Goal: Information Seeking & Learning: Learn about a topic

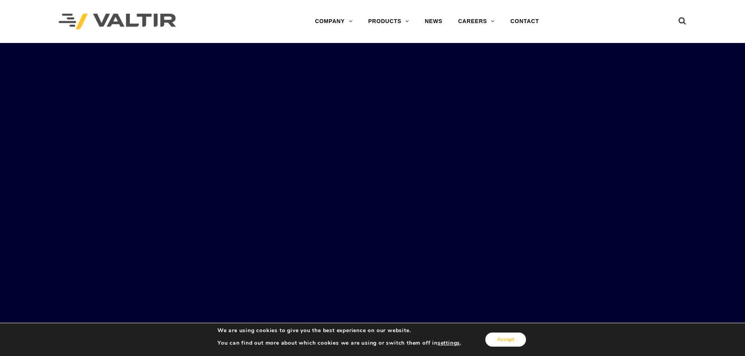
click at [505, 338] on button "Accept" at bounding box center [506, 340] width 41 height 14
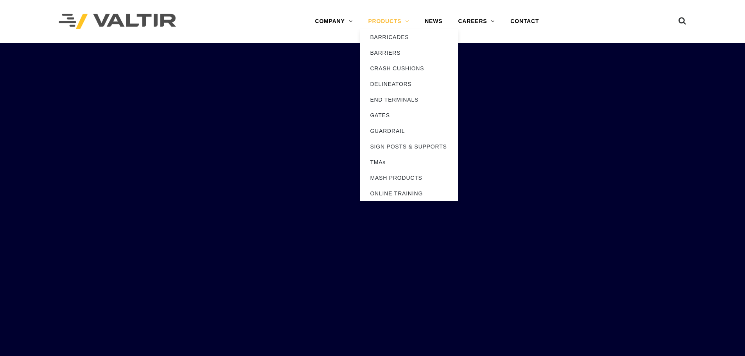
click at [391, 20] on link "PRODUCTS" at bounding box center [388, 22] width 57 height 16
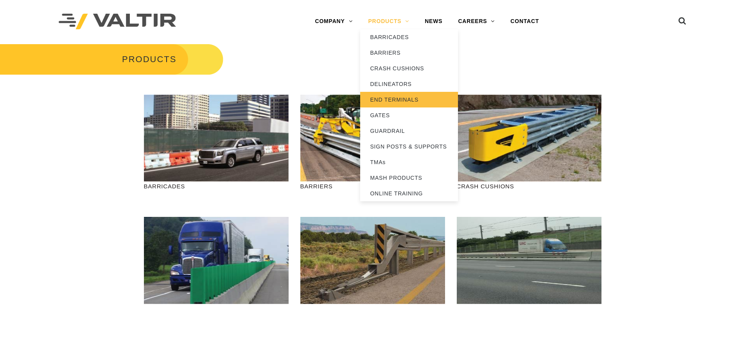
click at [415, 97] on link "END TERMINALS" at bounding box center [409, 100] width 98 height 16
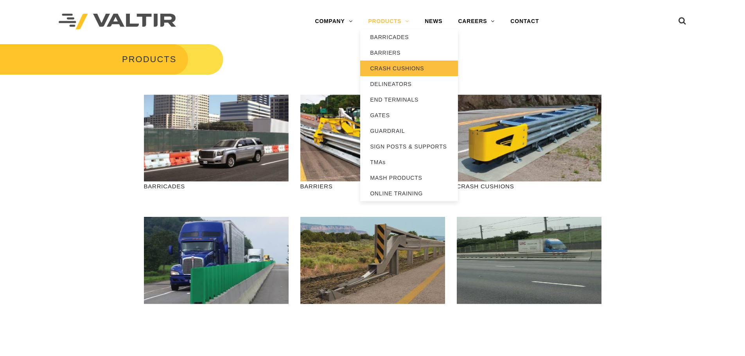
click at [414, 71] on link "CRASH CUSHIONS" at bounding box center [409, 69] width 98 height 16
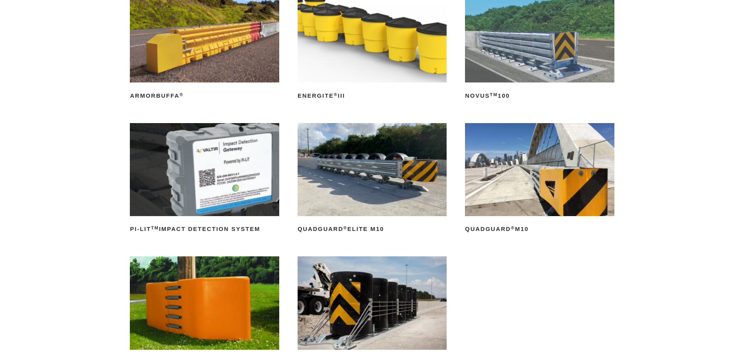
scroll to position [156, 0]
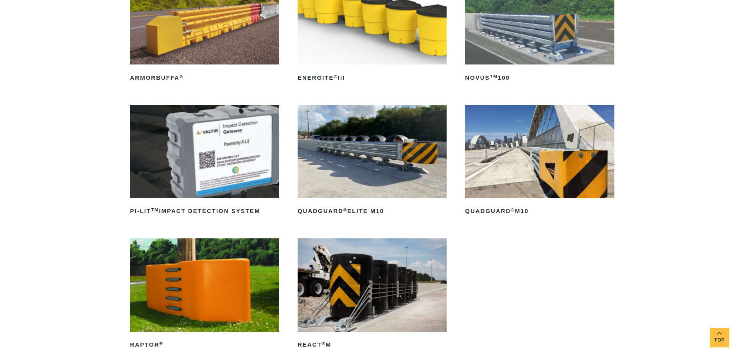
drag, startPoint x: 527, startPoint y: 161, endPoint x: 725, endPoint y: 135, distance: 199.2
click at [725, 135] on div "MASH CRASH CUSHIONS ArmorBuffa ® Read more ENERGITE ® III Read more NOVUS TM 10…" at bounding box center [372, 176] width 745 height 467
click at [598, 137] on img at bounding box center [539, 151] width 149 height 93
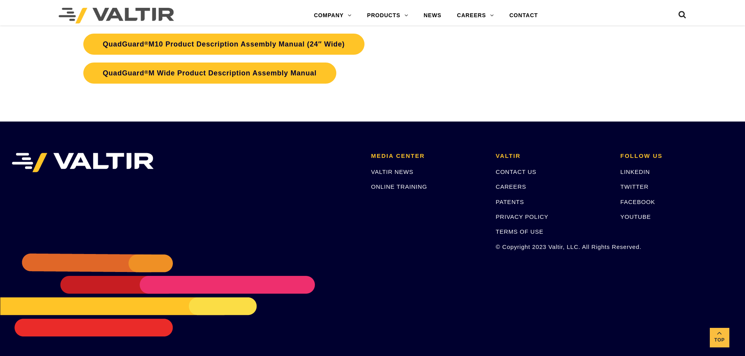
scroll to position [2841, 0]
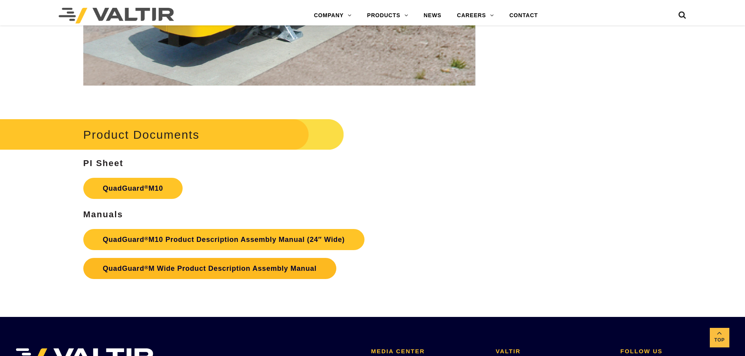
click at [245, 268] on link "QuadGuard ® M Wide Product Description Assembly Manual" at bounding box center [209, 268] width 253 height 21
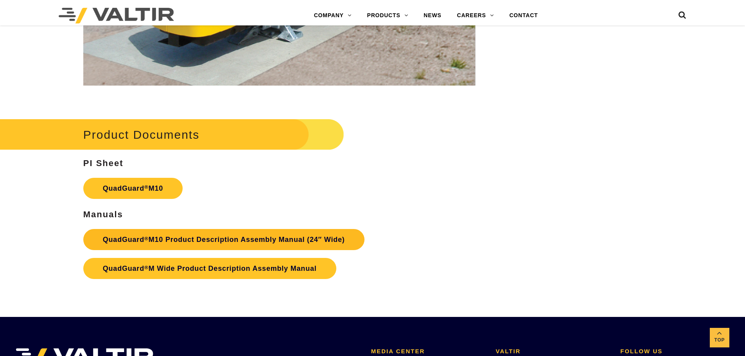
click at [192, 238] on link "QuadGuard ® M10 Product Description Assembly Manual (24″ Wide)" at bounding box center [223, 239] width 281 height 21
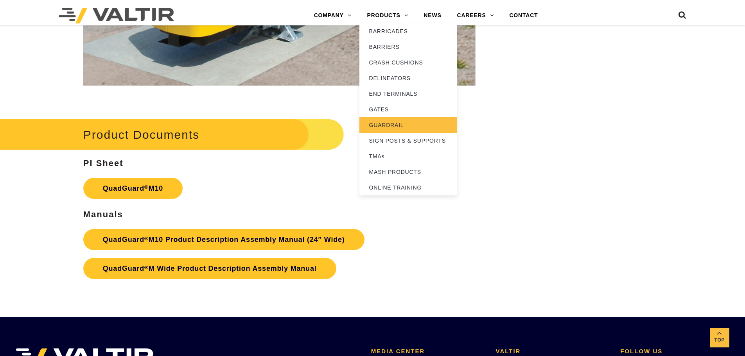
click at [385, 119] on link "GUARDRAIL" at bounding box center [409, 125] width 98 height 16
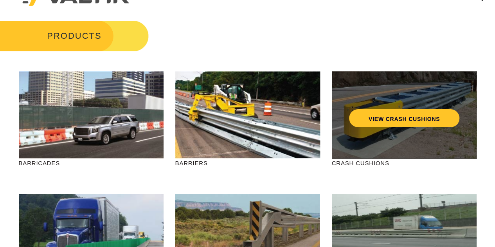
scroll to position [39, 0]
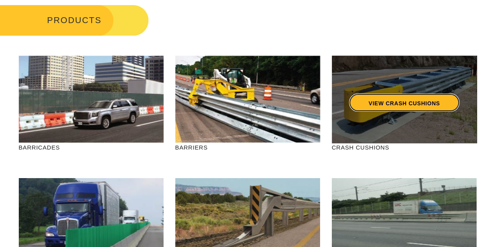
click at [397, 95] on link "VIEW CRASH CUSHIONS" at bounding box center [404, 103] width 110 height 18
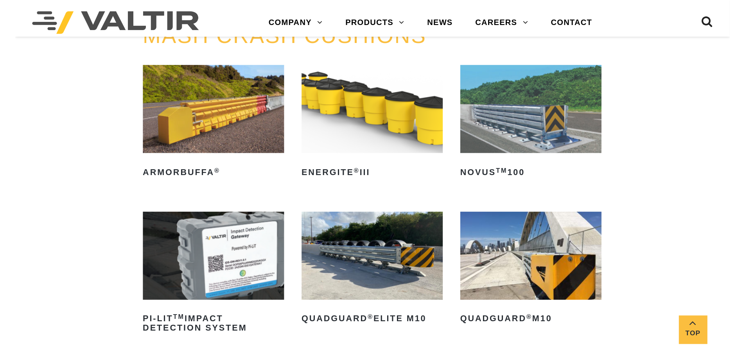
scroll to position [156, 0]
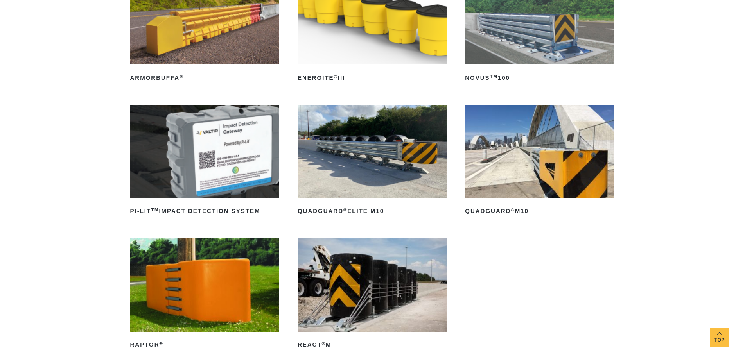
click at [368, 153] on img at bounding box center [372, 151] width 149 height 93
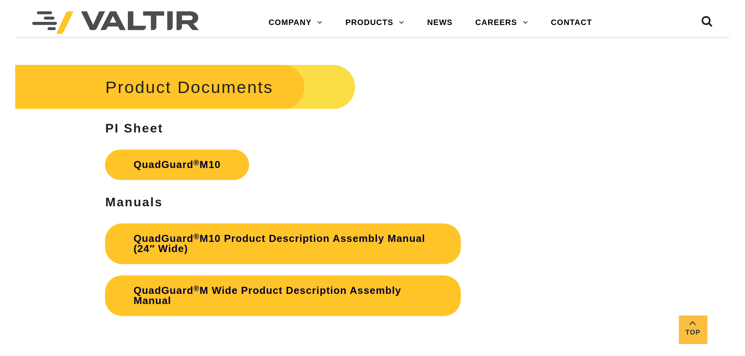
scroll to position [2269, 0]
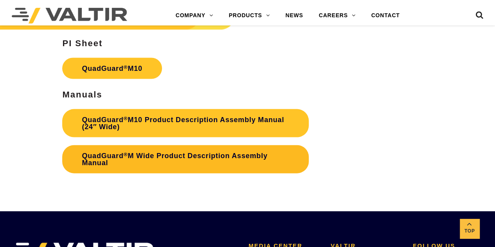
click at [161, 162] on link "QuadGuard ® M Wide Product Description Assembly Manual" at bounding box center [185, 159] width 246 height 28
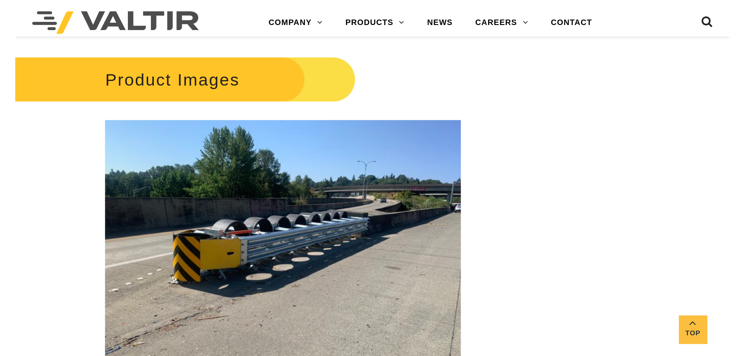
scroll to position [1095, 0]
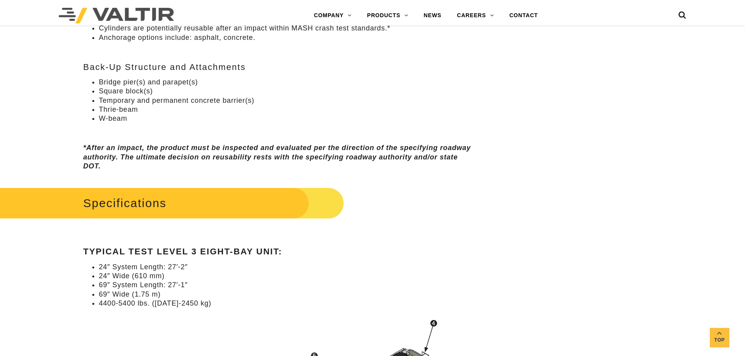
scroll to position [587, 0]
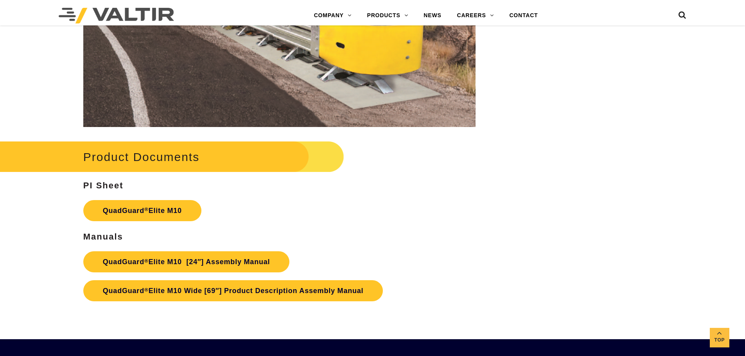
scroll to position [4069, 0]
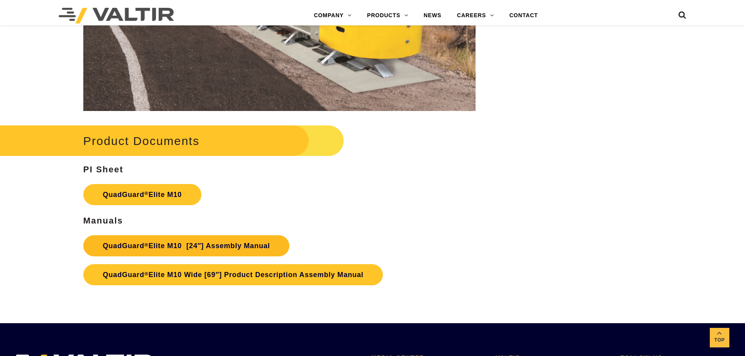
click at [247, 249] on link "QuadGuard ® Elite M10 [24″] Assembly Manual" at bounding box center [186, 246] width 207 height 21
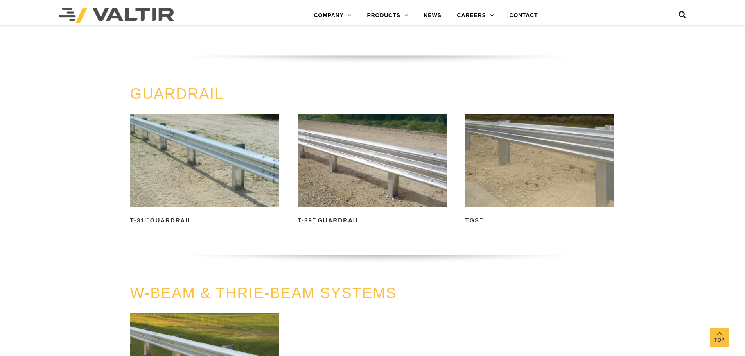
scroll to position [352, 0]
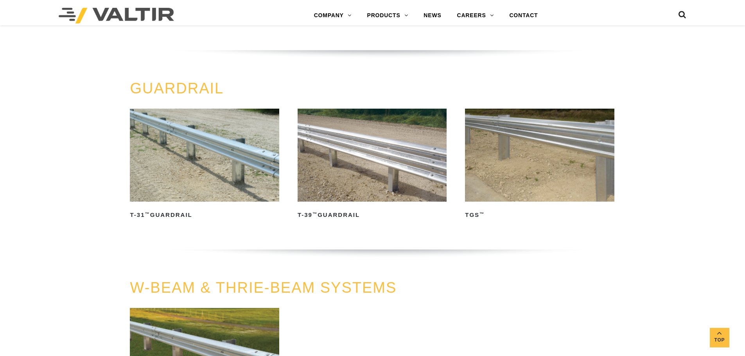
click at [374, 183] on img at bounding box center [372, 155] width 149 height 93
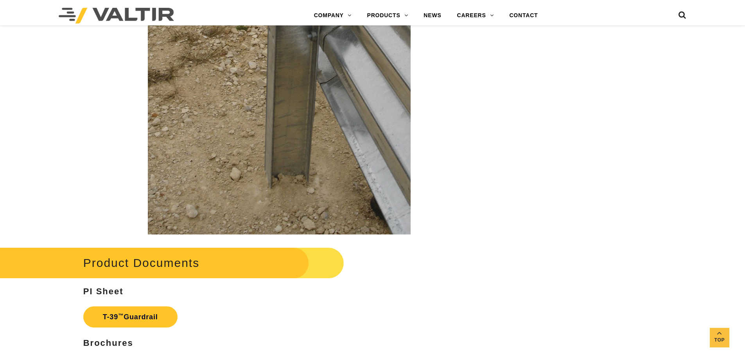
scroll to position [1448, 0]
